Goal: Navigation & Orientation: Find specific page/section

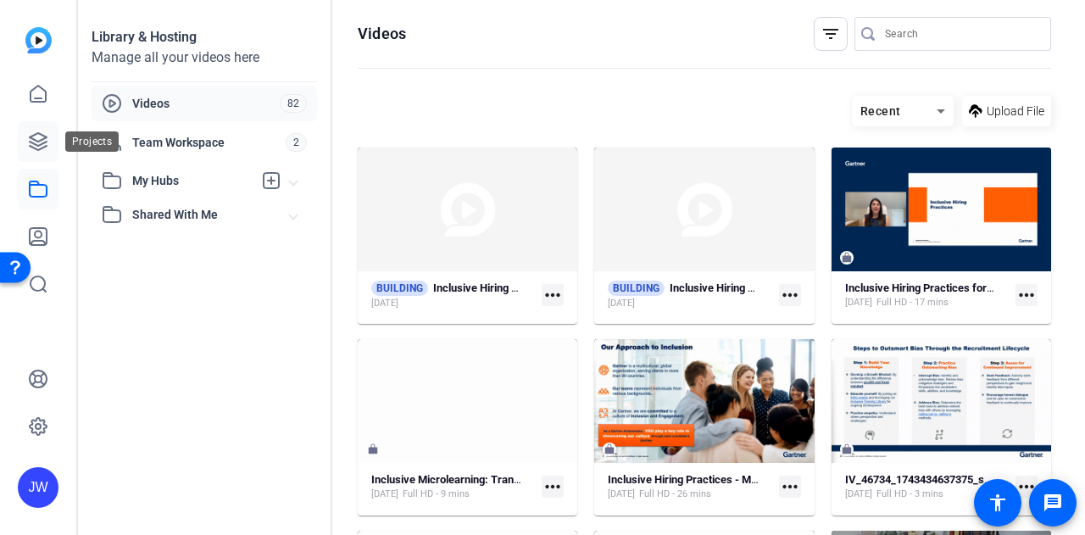
click at [29, 143] on icon at bounding box center [38, 141] width 20 height 20
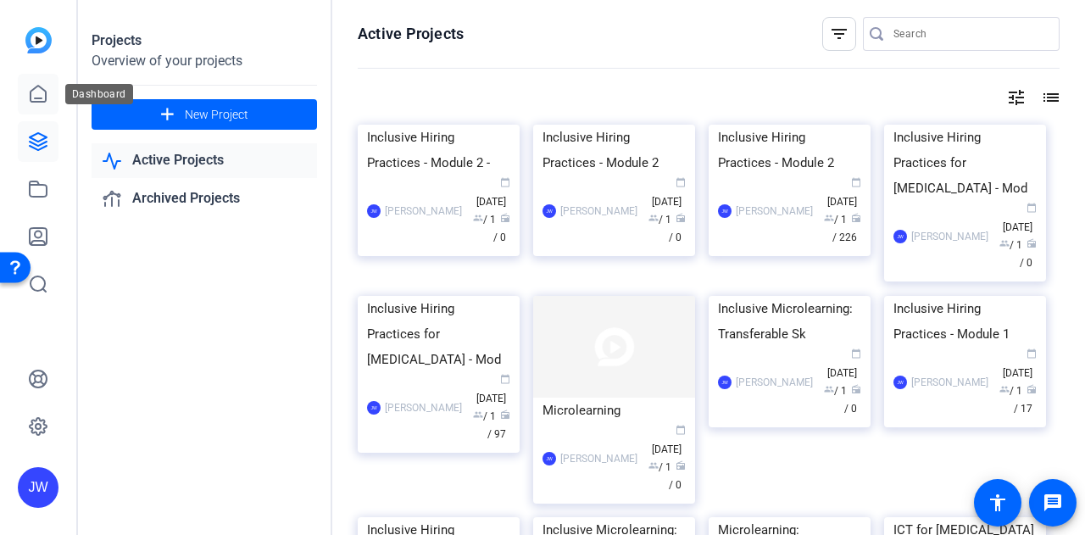
click at [31, 97] on icon at bounding box center [38, 94] width 15 height 16
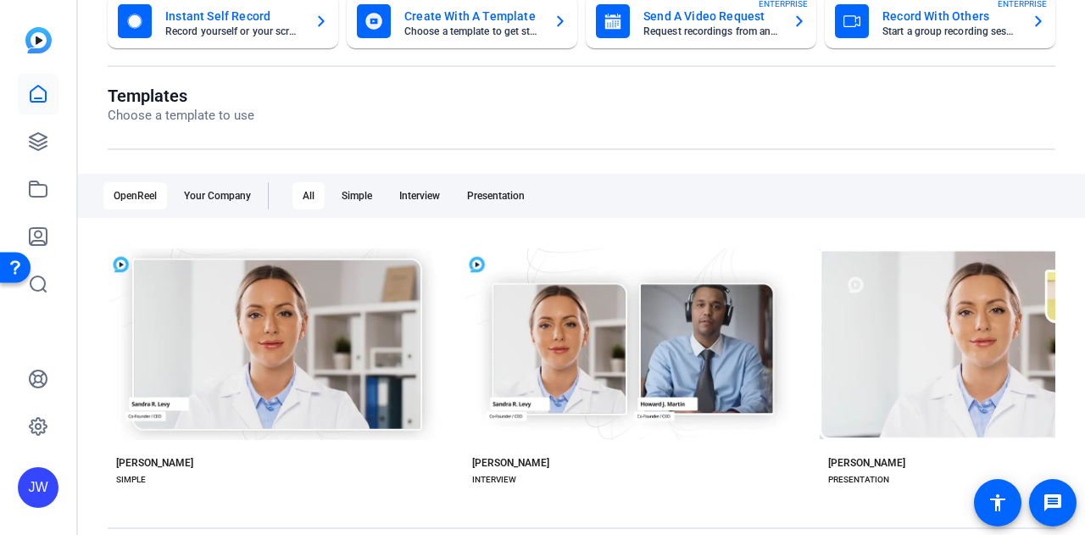
scroll to position [170, 0]
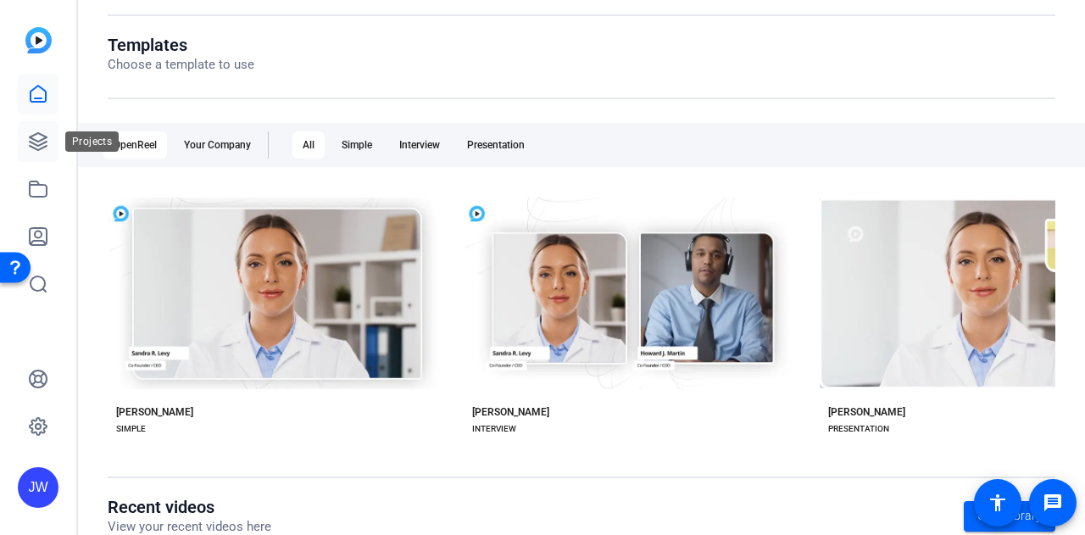
click at [42, 138] on icon at bounding box center [38, 141] width 20 height 20
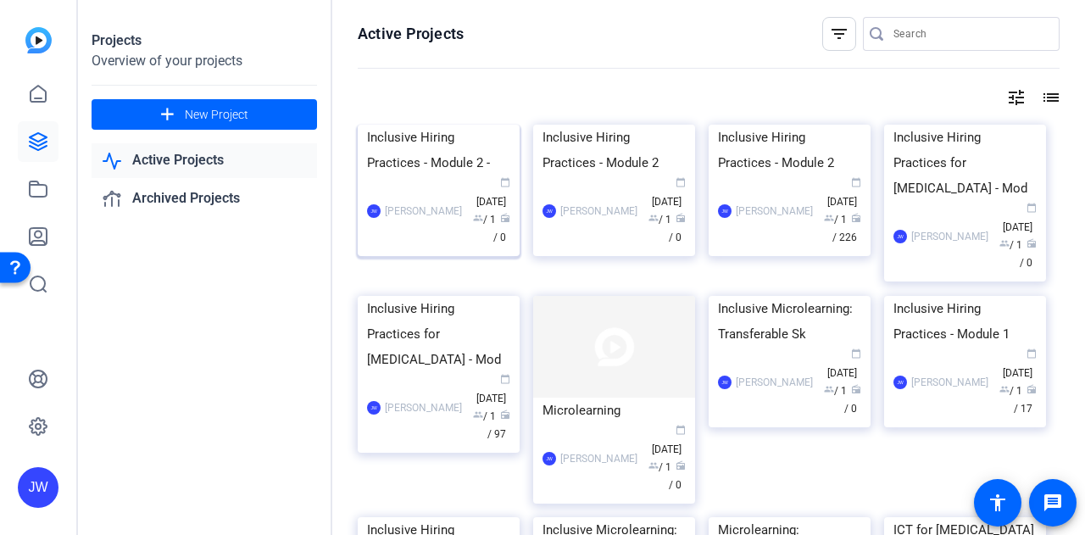
click at [427, 125] on img at bounding box center [439, 125] width 162 height 0
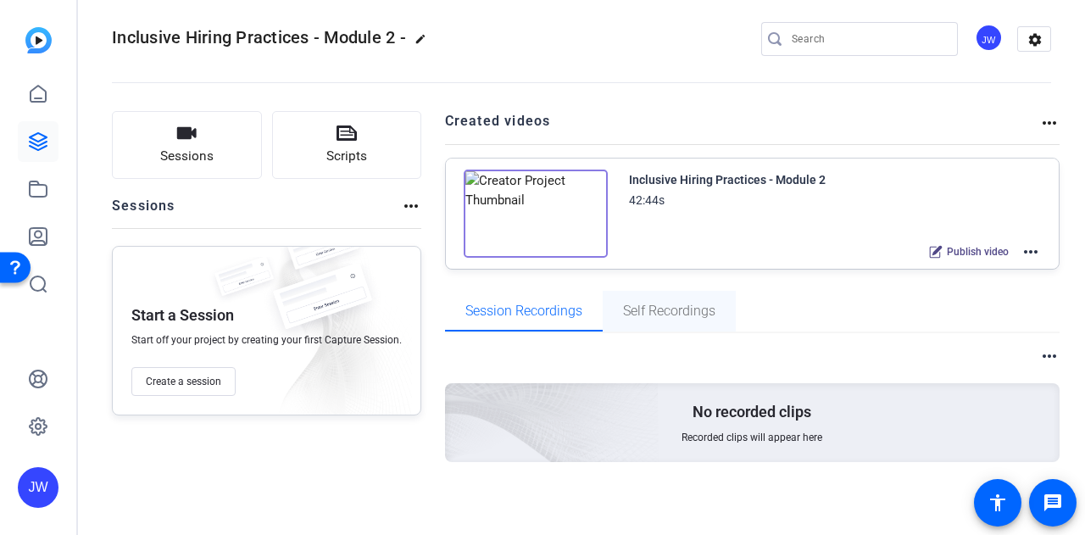
scroll to position [14, 0]
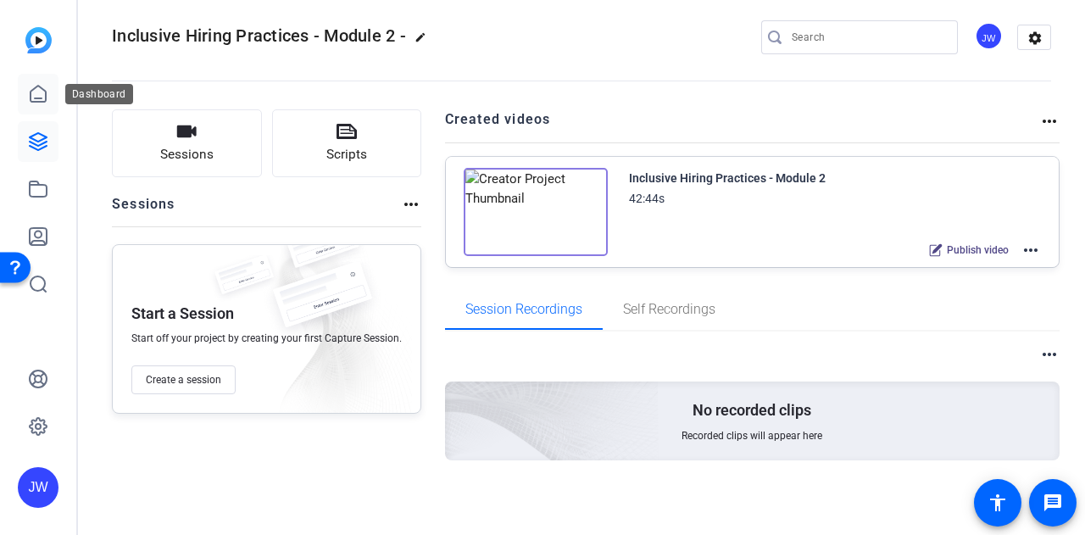
click at [24, 97] on link at bounding box center [38, 94] width 41 height 41
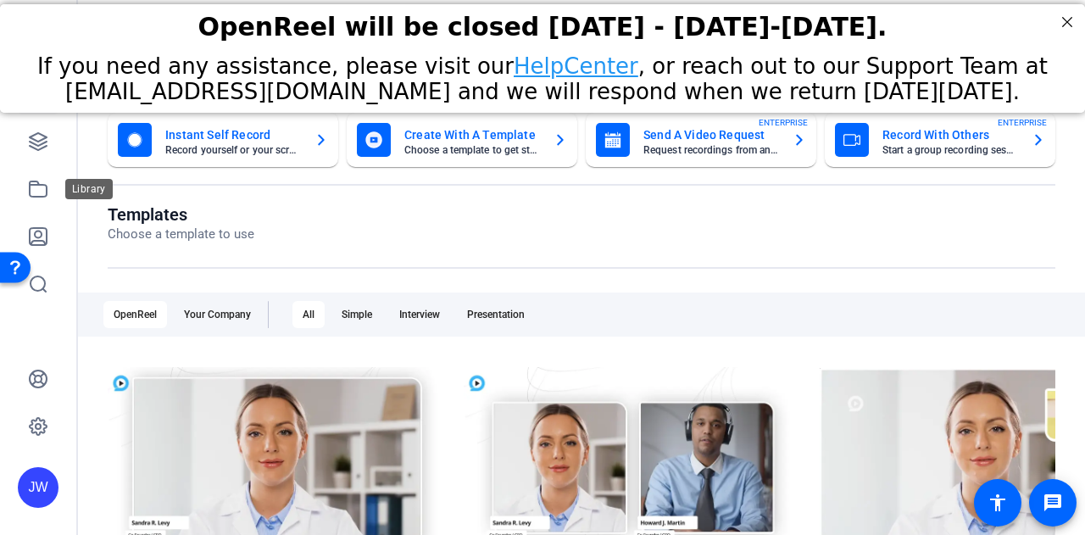
drag, startPoint x: 43, startPoint y: 186, endPoint x: 58, endPoint y: 187, distance: 15.3
click at [43, 186] on icon at bounding box center [38, 189] width 20 height 20
